Goal: Information Seeking & Learning: Learn about a topic

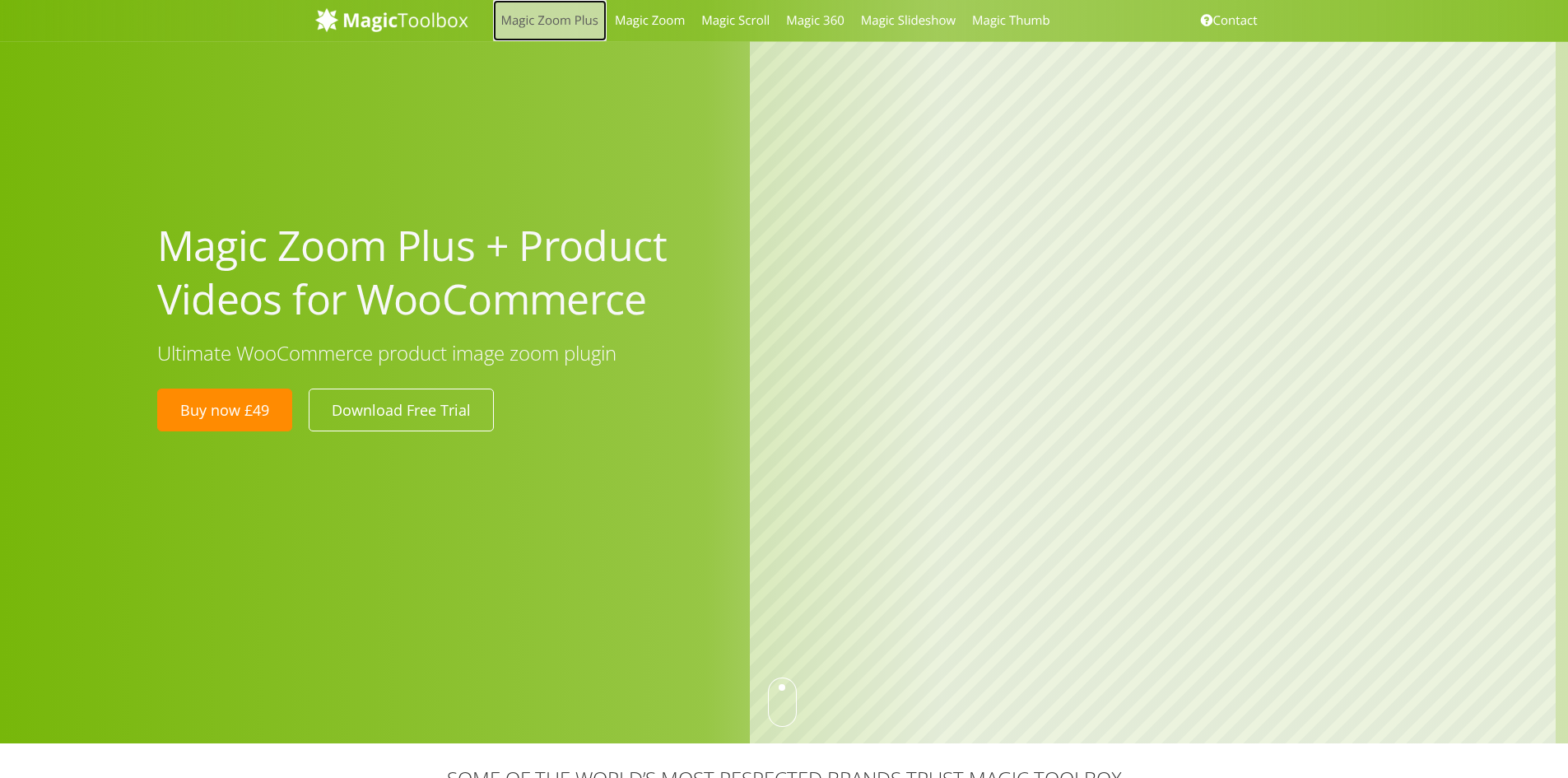
click at [580, 18] on link "Magic Zoom Plus" at bounding box center [550, 21] width 114 height 41
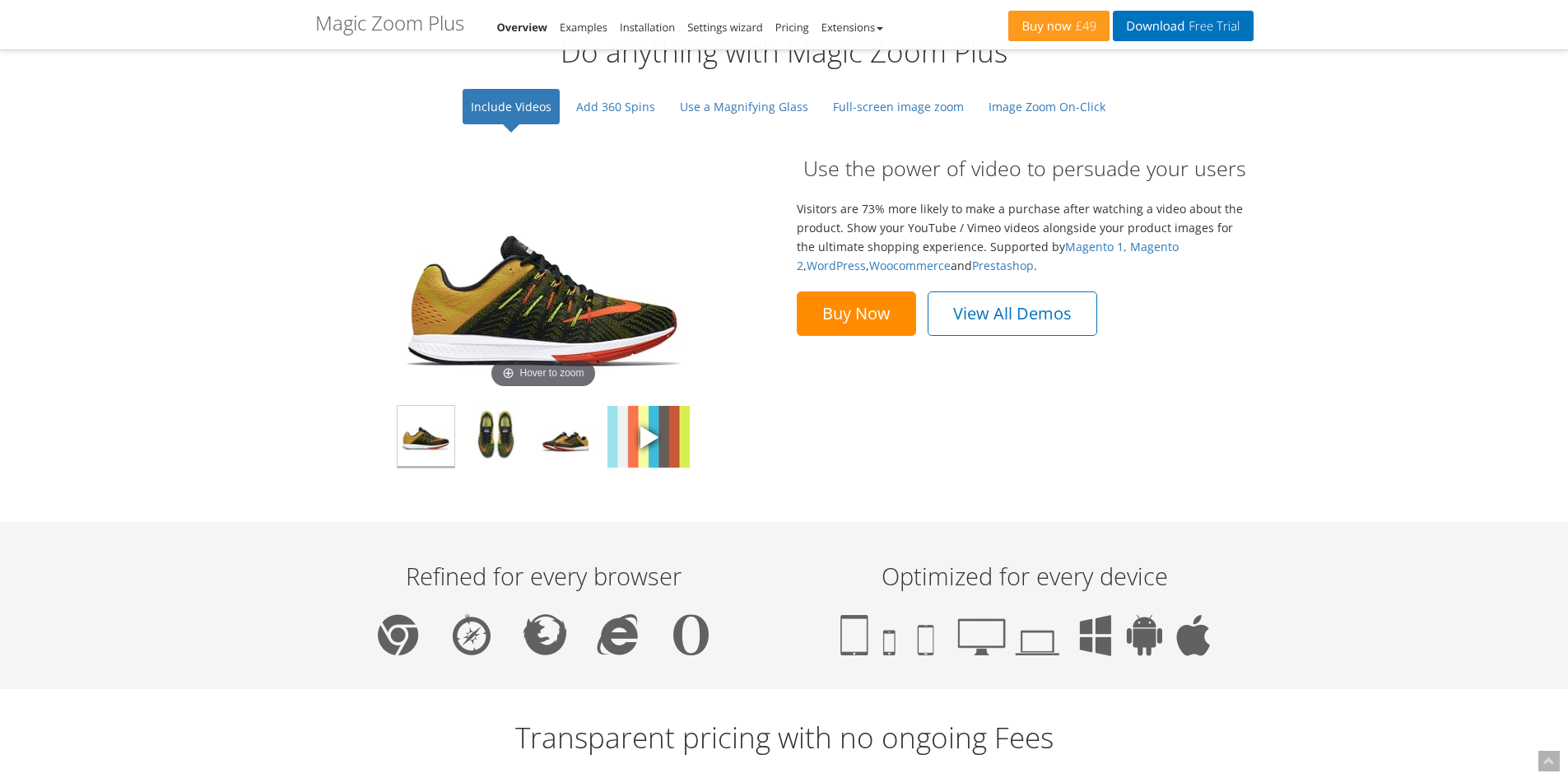
scroll to position [1153, 0]
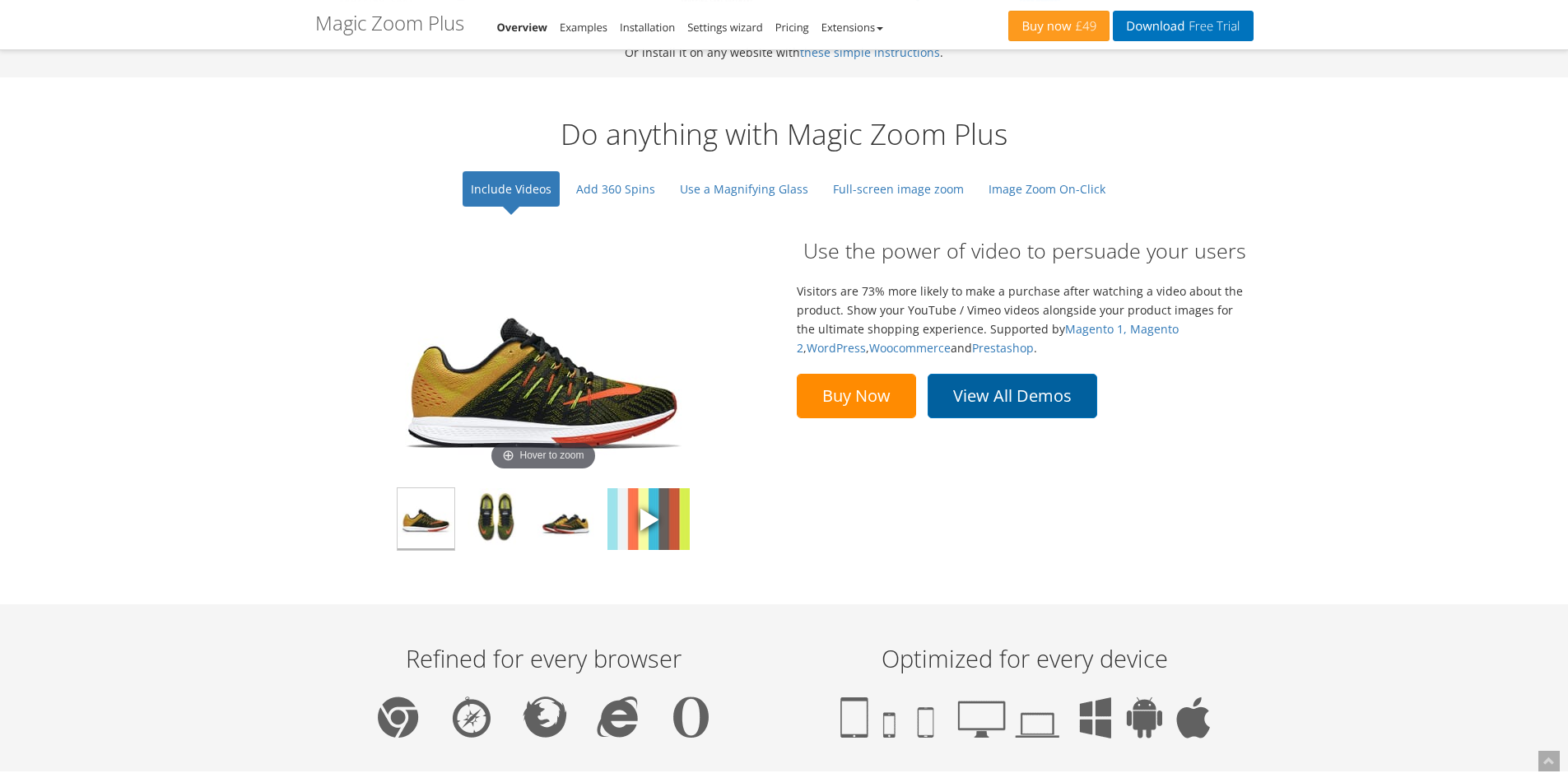
click at [996, 412] on link "View All Demos" at bounding box center [1012, 396] width 169 height 44
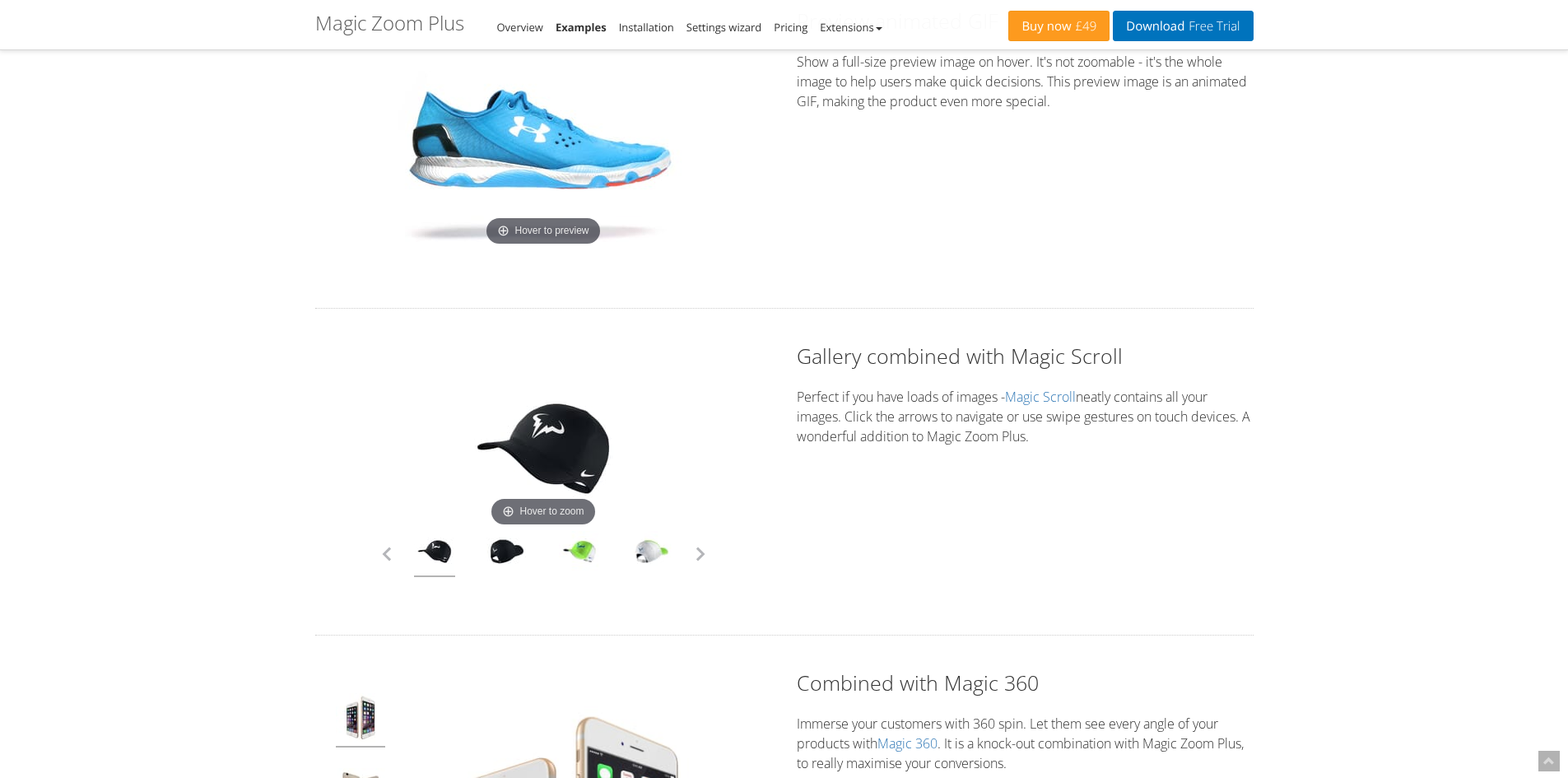
scroll to position [3952, 0]
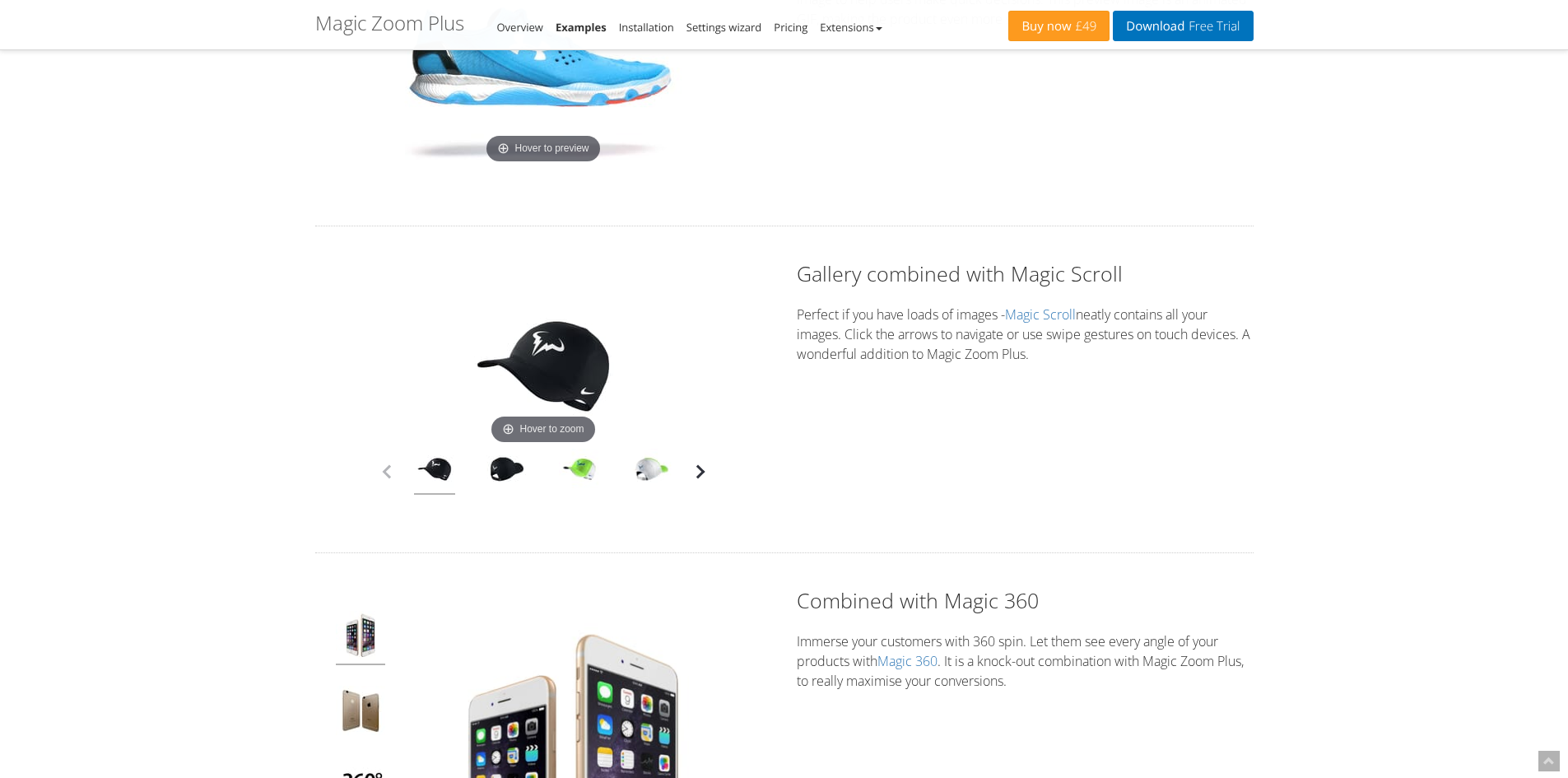
click at [701, 470] on button "button" at bounding box center [700, 472] width 24 height 24
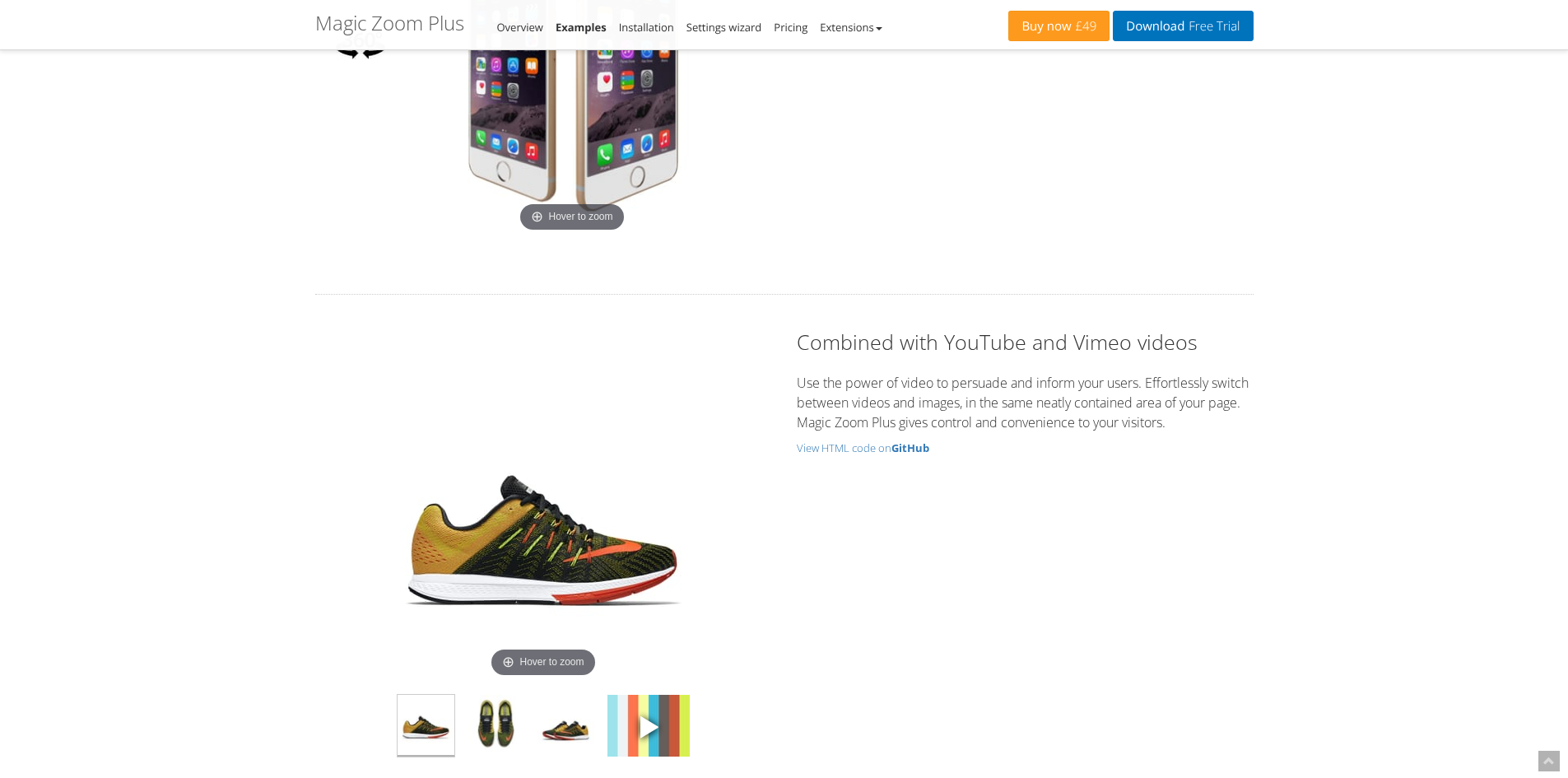
scroll to position [4857, 0]
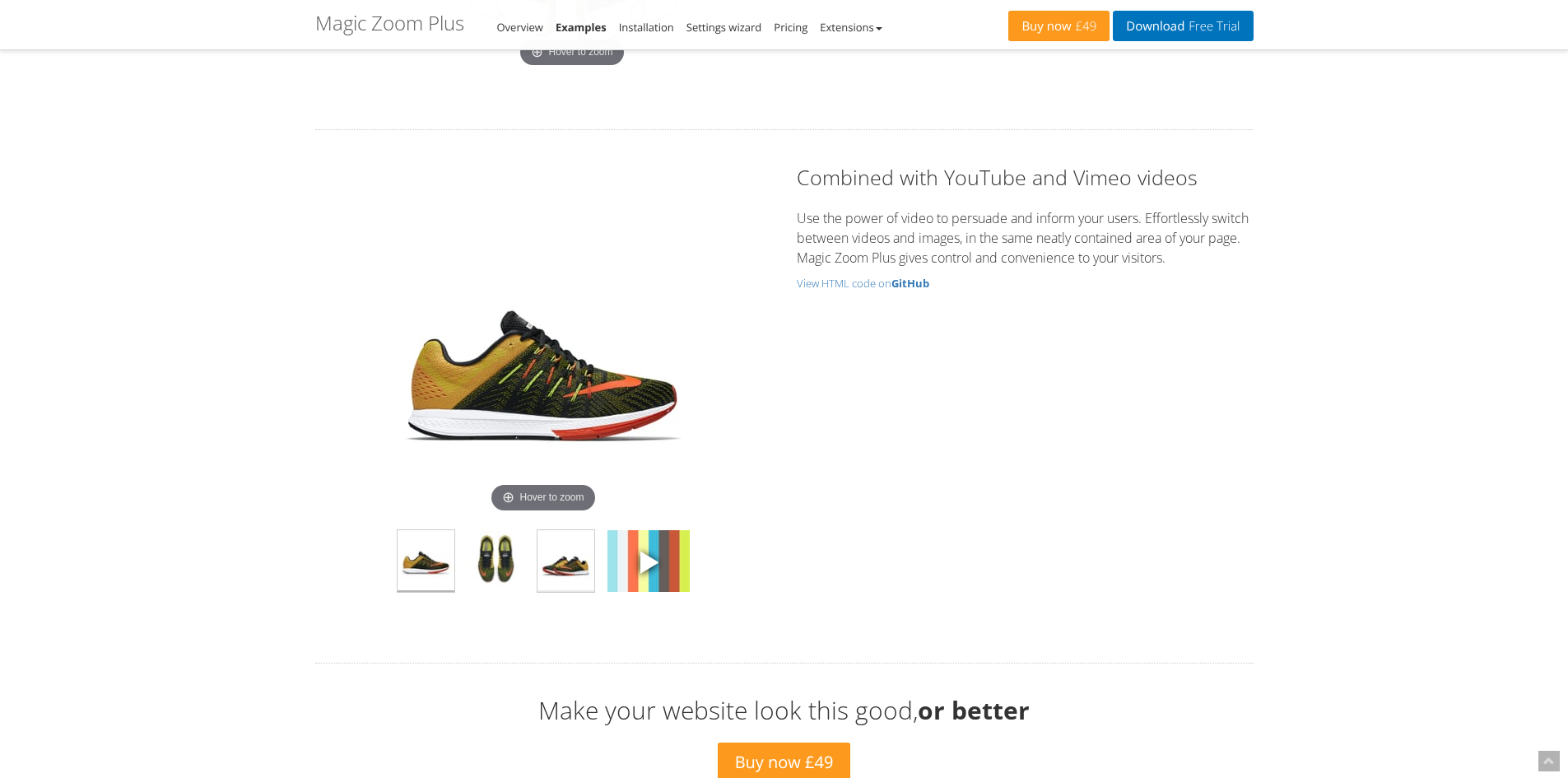
click at [569, 556] on img at bounding box center [566, 561] width 56 height 62
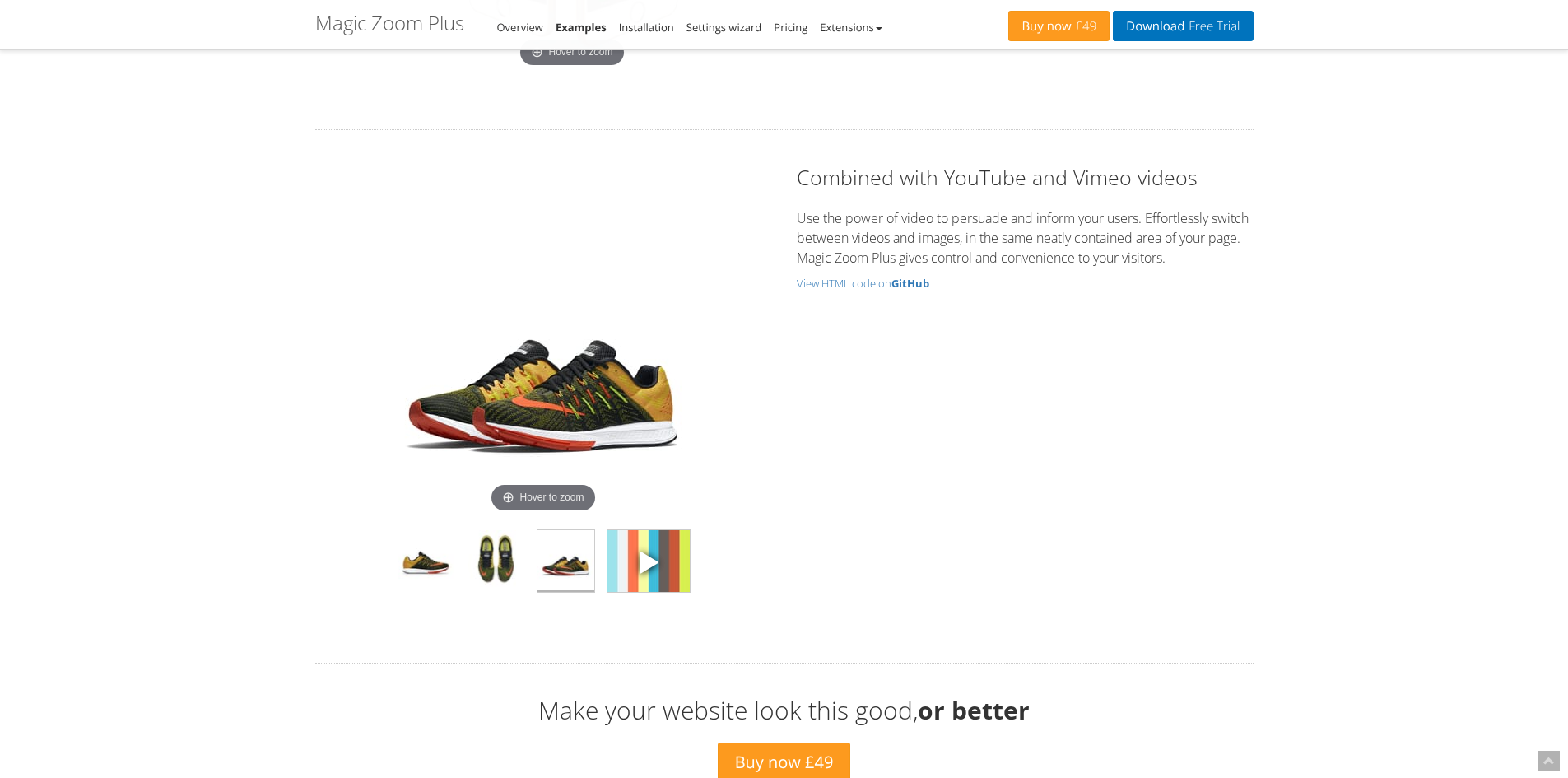
click at [629, 542] on img at bounding box center [649, 561] width 83 height 62
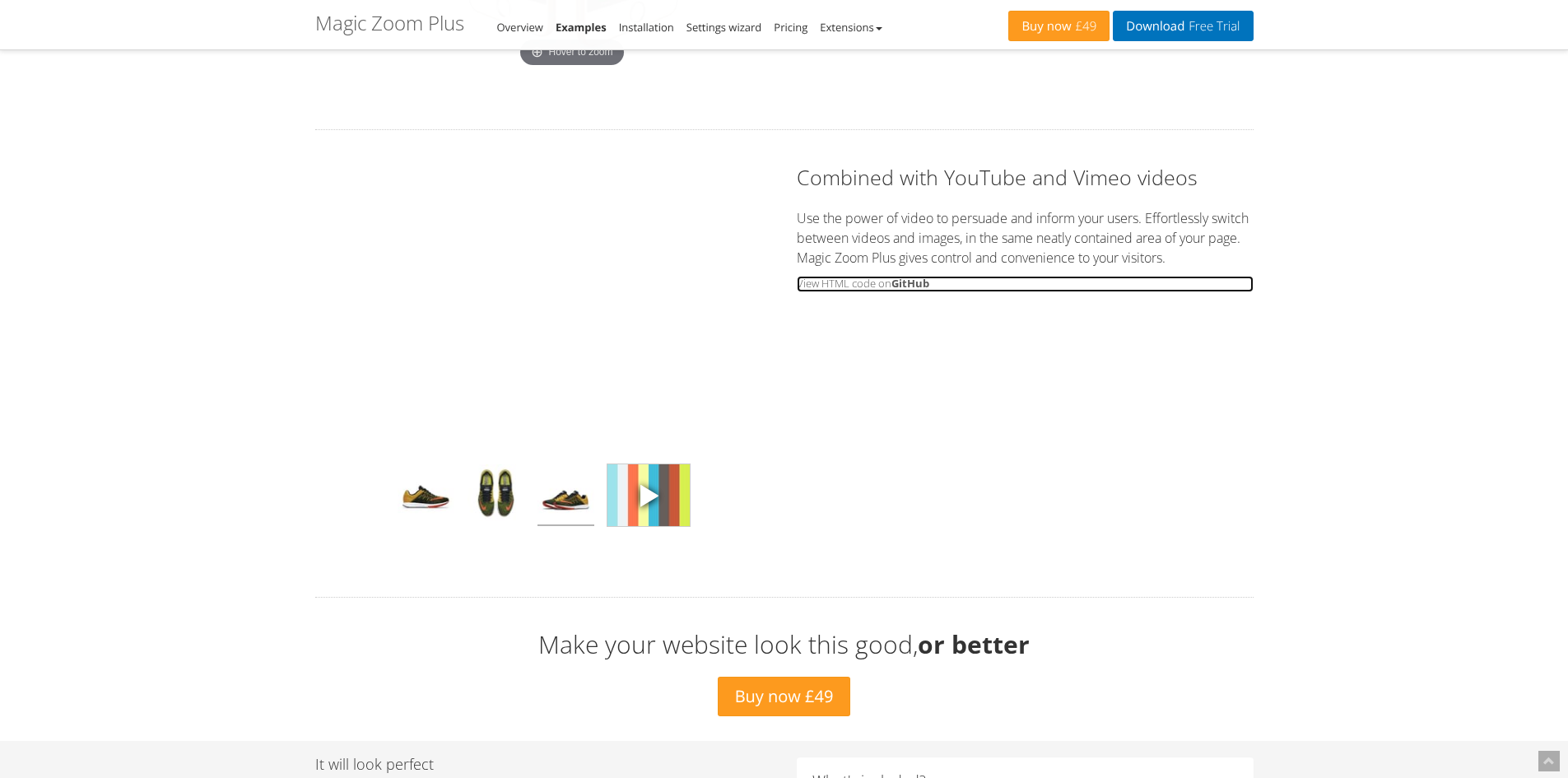
click at [911, 285] on b "GitHub" at bounding box center [910, 284] width 38 height 15
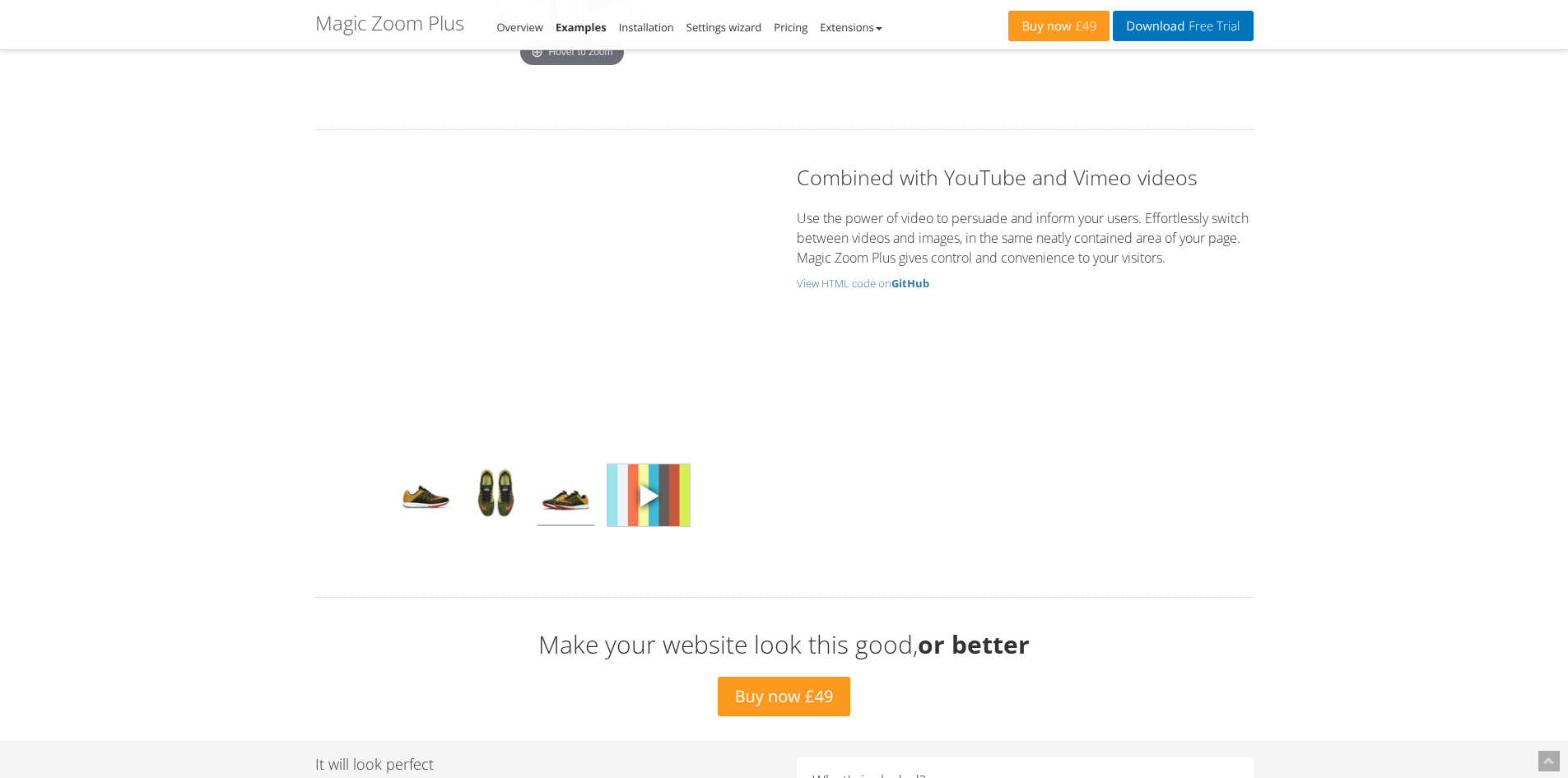
click at [559, 499] on img at bounding box center [566, 495] width 56 height 62
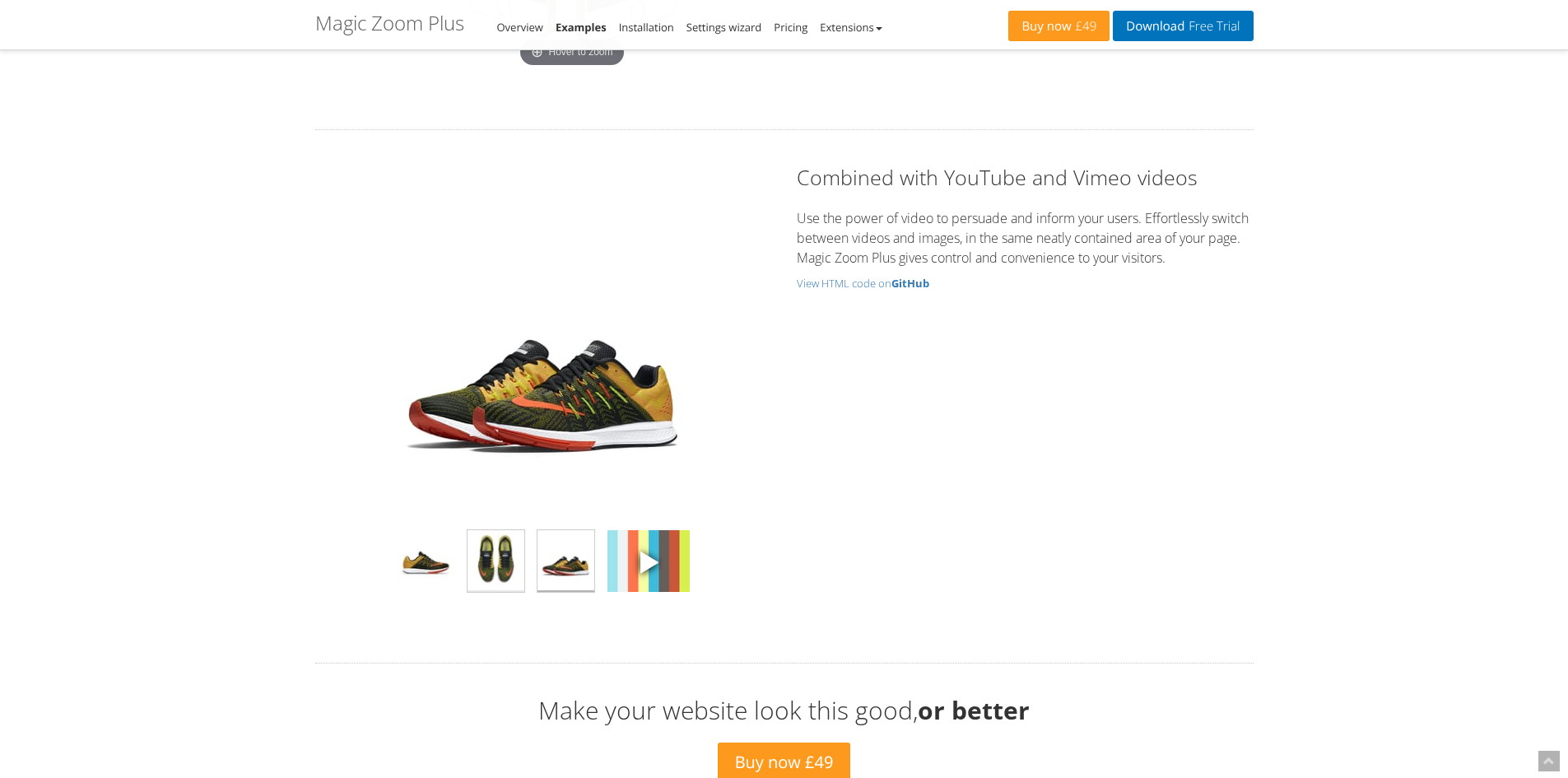
click at [496, 552] on img at bounding box center [496, 561] width 56 height 62
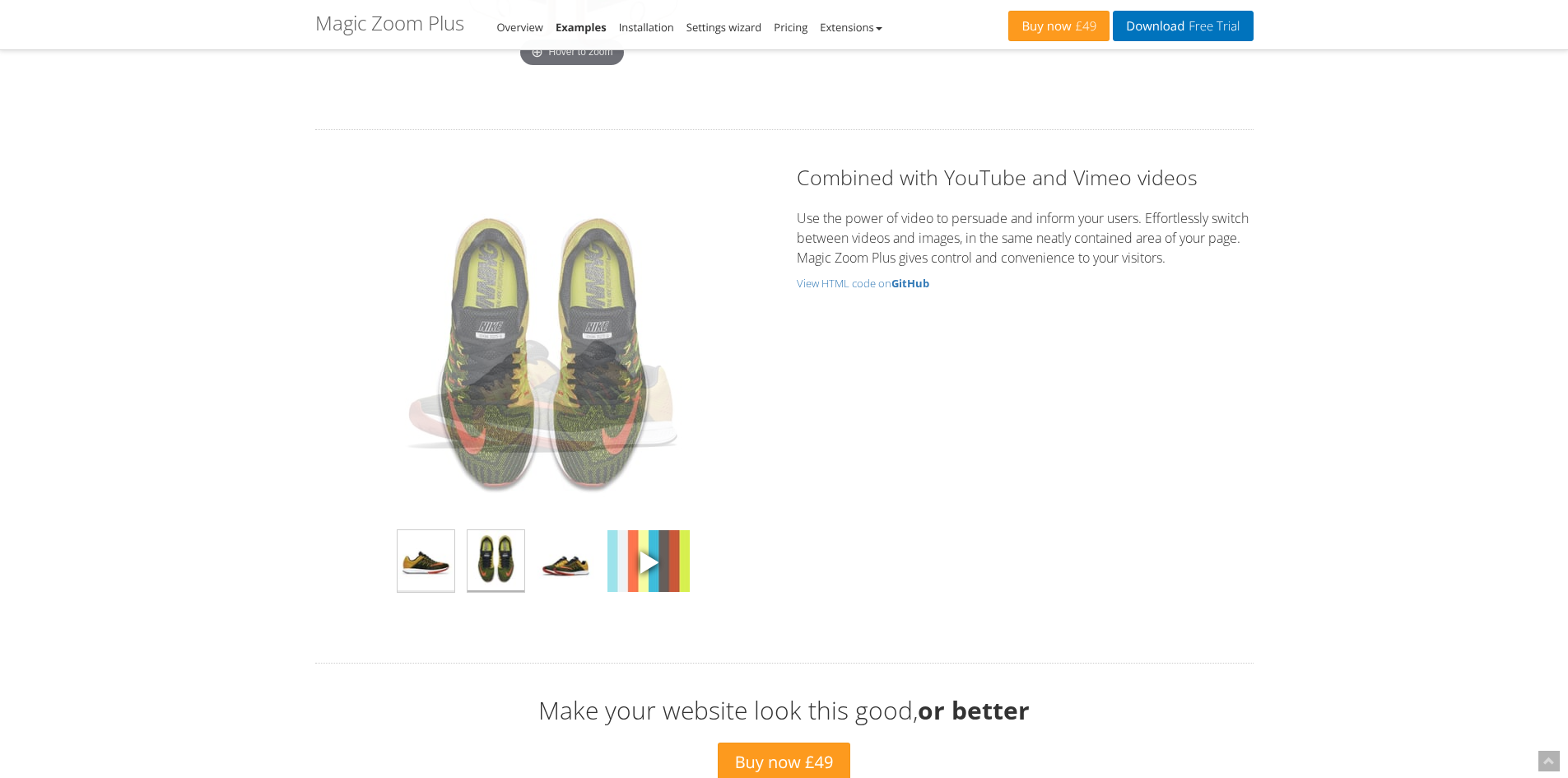
click at [435, 561] on img at bounding box center [426, 561] width 56 height 62
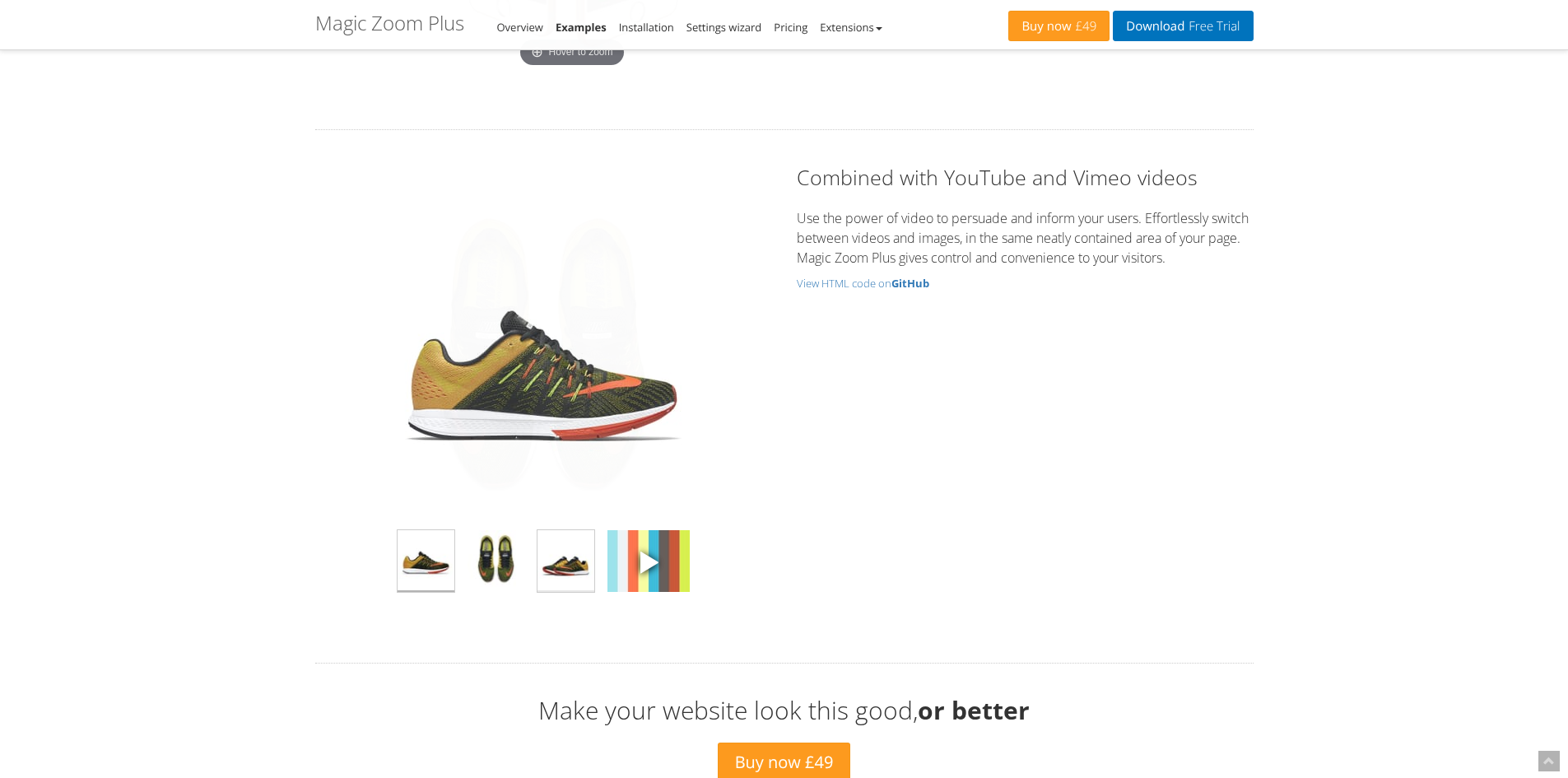
click at [556, 568] on img at bounding box center [566, 561] width 56 height 62
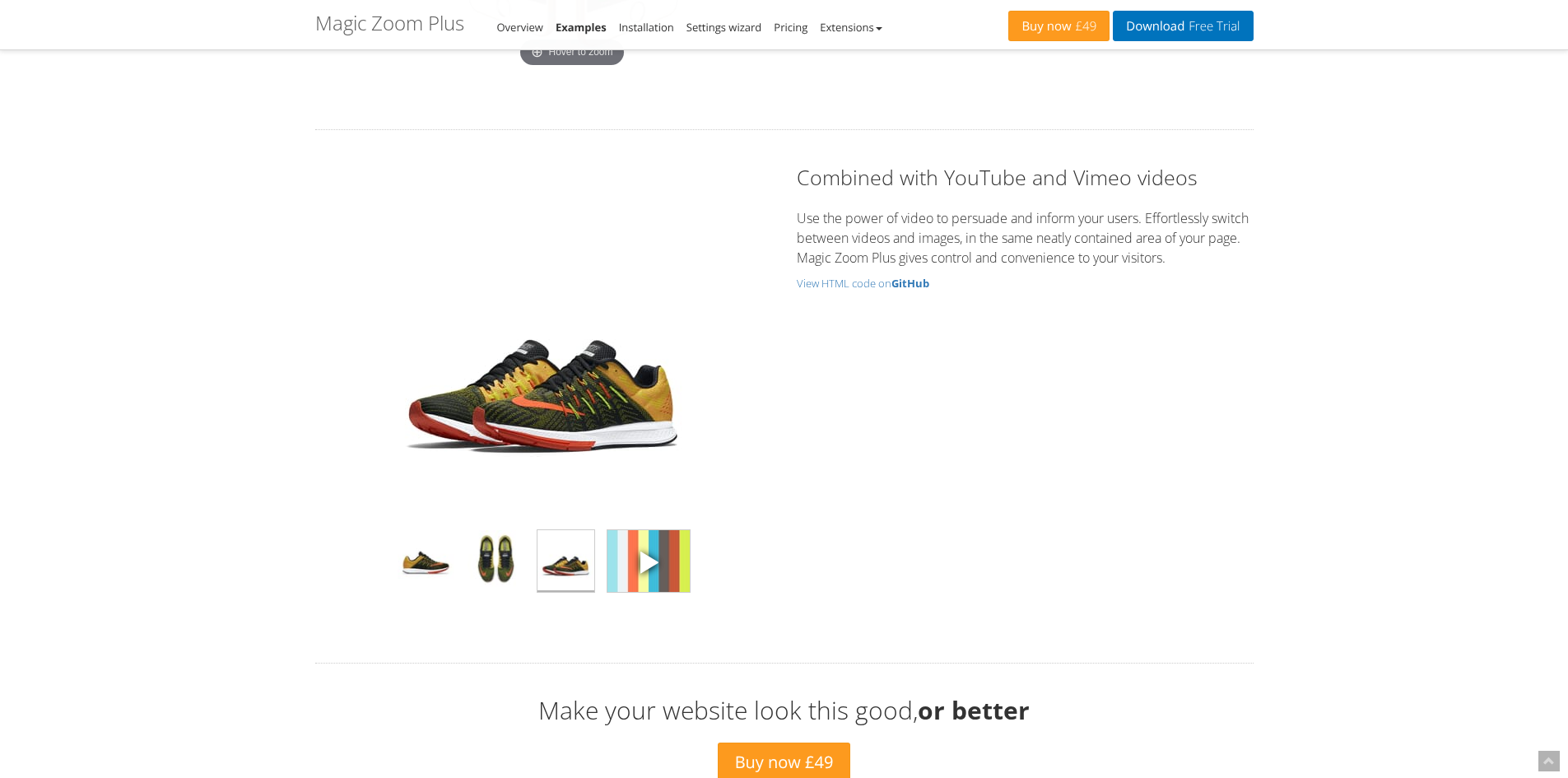
click at [654, 543] on img at bounding box center [649, 561] width 83 height 62
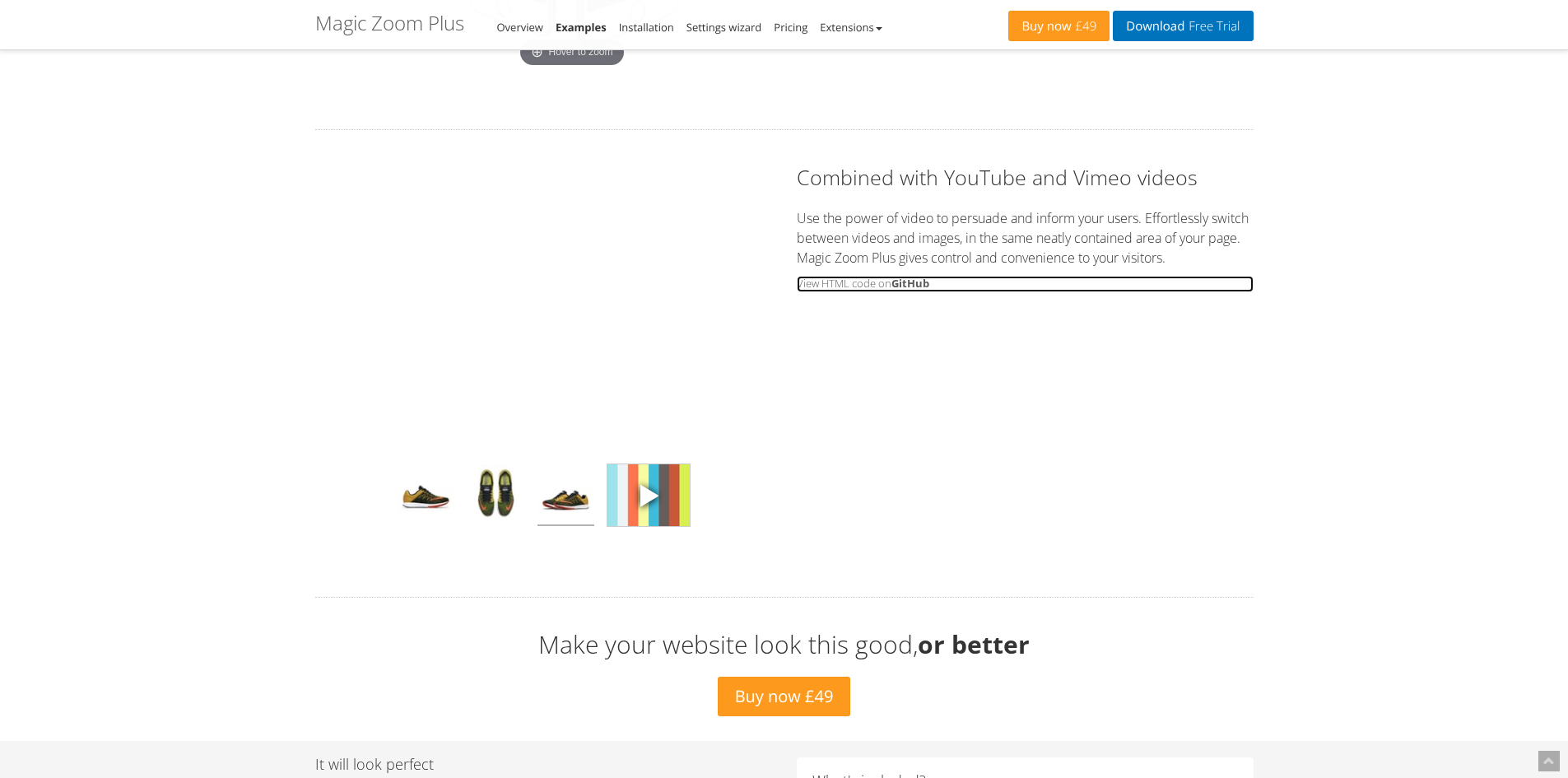
click at [894, 288] on b "GitHub" at bounding box center [910, 284] width 38 height 15
